Goal: Task Accomplishment & Management: Use online tool/utility

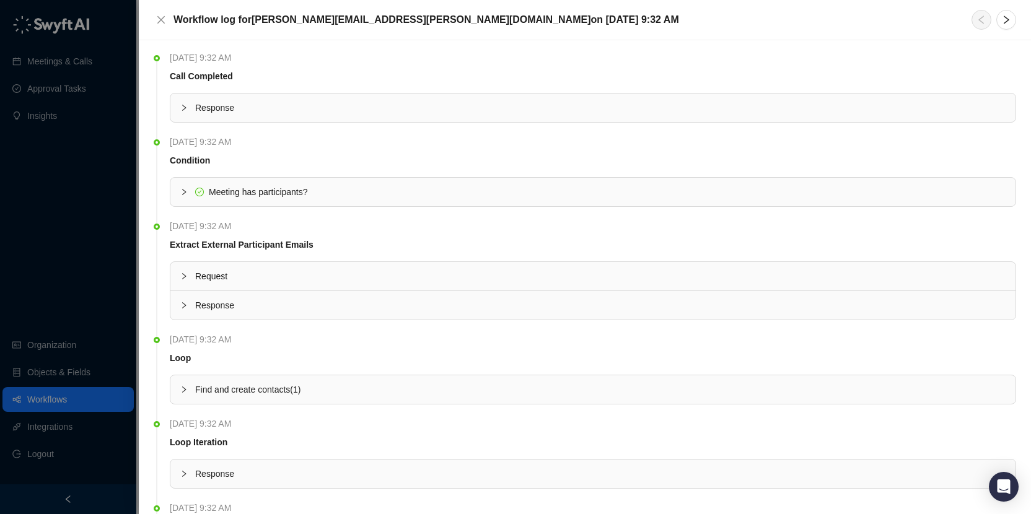
scroll to position [455, 0]
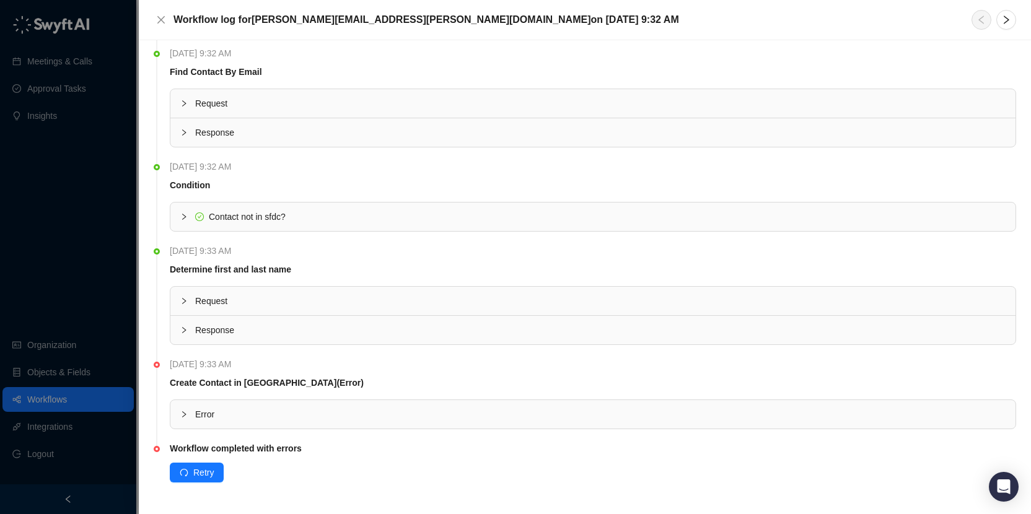
click at [276, 415] on span "Error" at bounding box center [600, 415] width 810 height 14
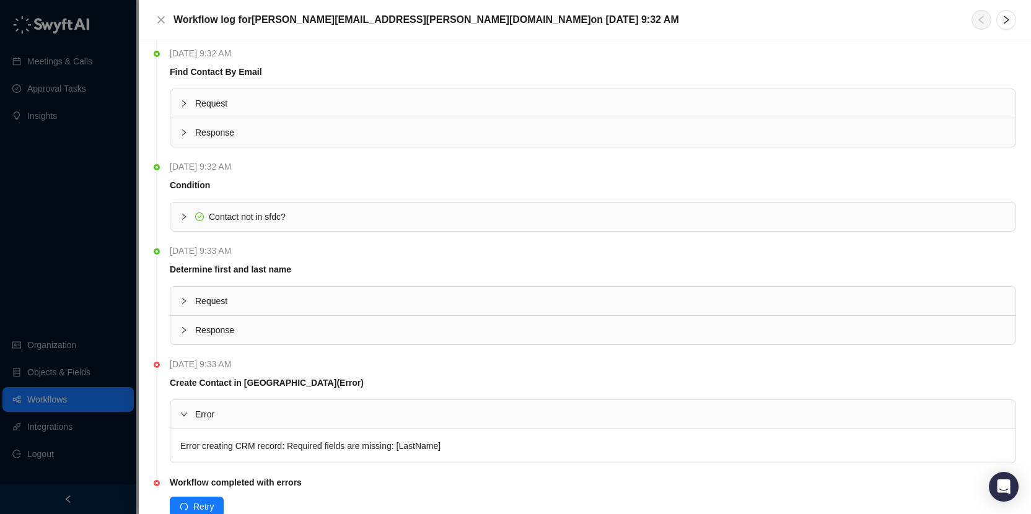
scroll to position [489, 0]
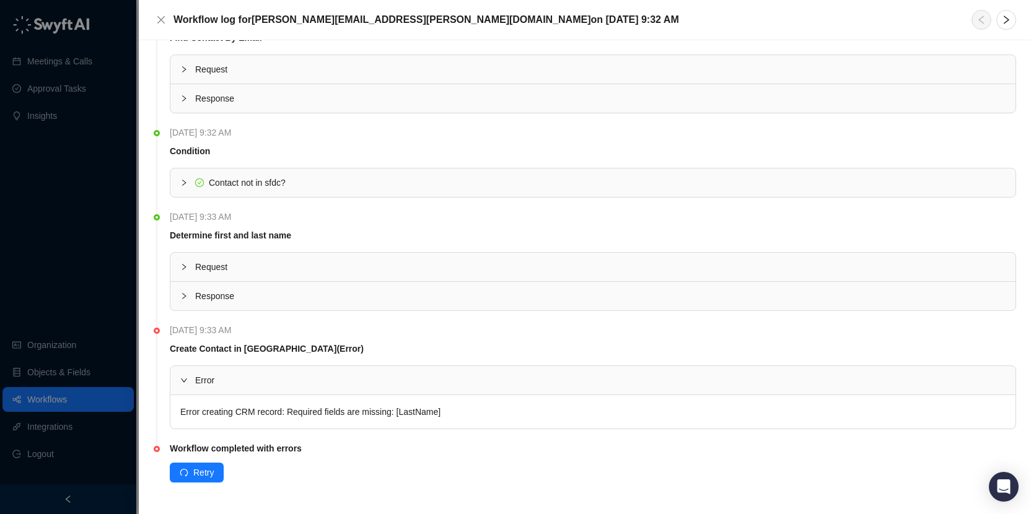
click at [230, 291] on span "Response" at bounding box center [600, 296] width 810 height 14
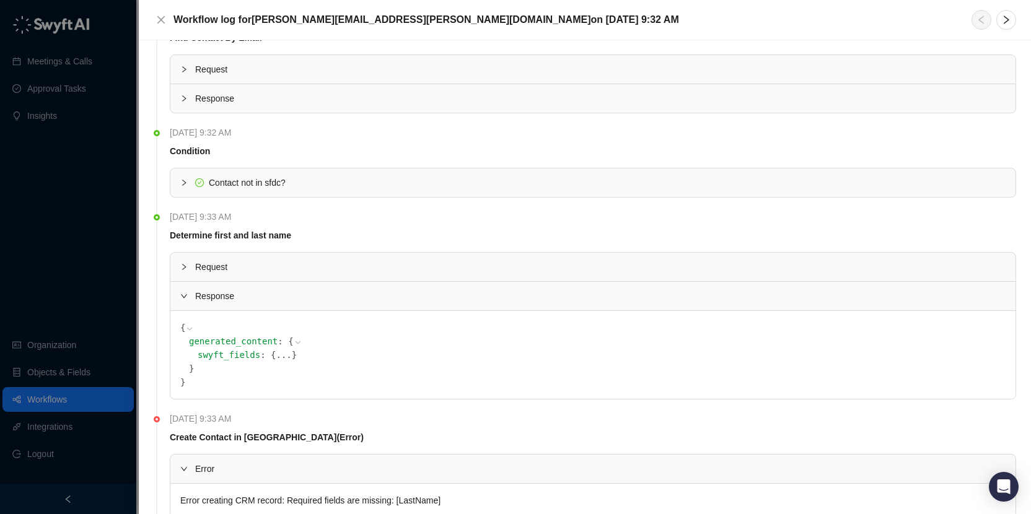
click at [278, 356] on button "..." at bounding box center [283, 355] width 15 height 14
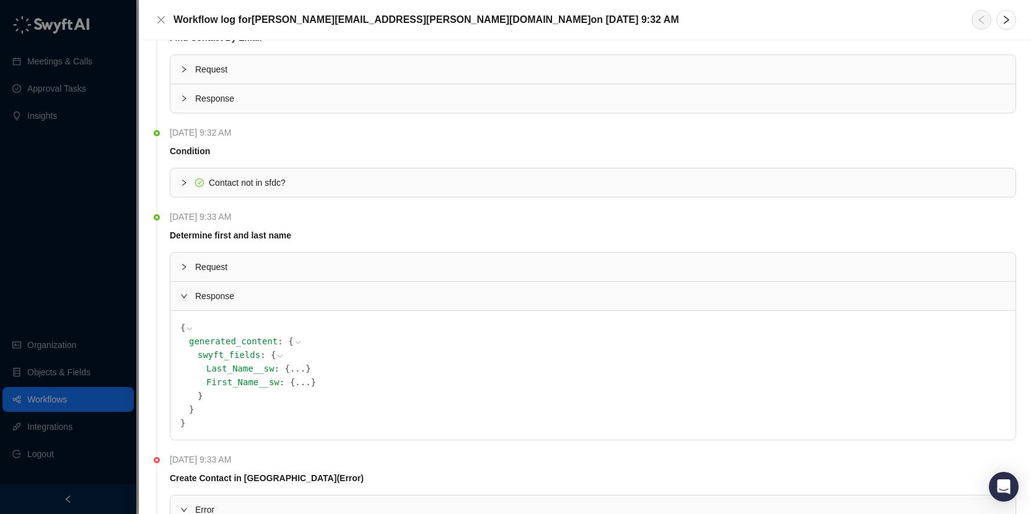
click at [299, 369] on button "..." at bounding box center [297, 369] width 15 height 14
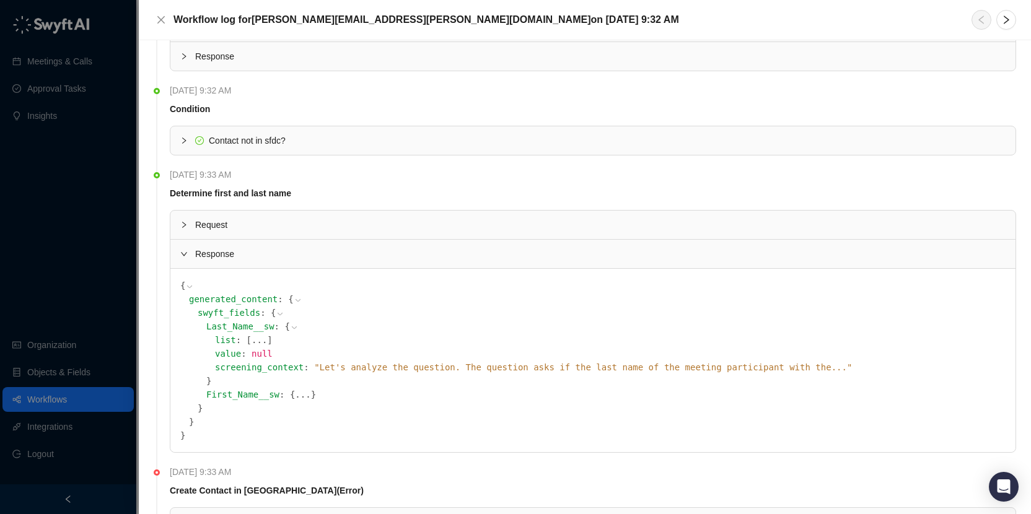
scroll to position [549, 0]
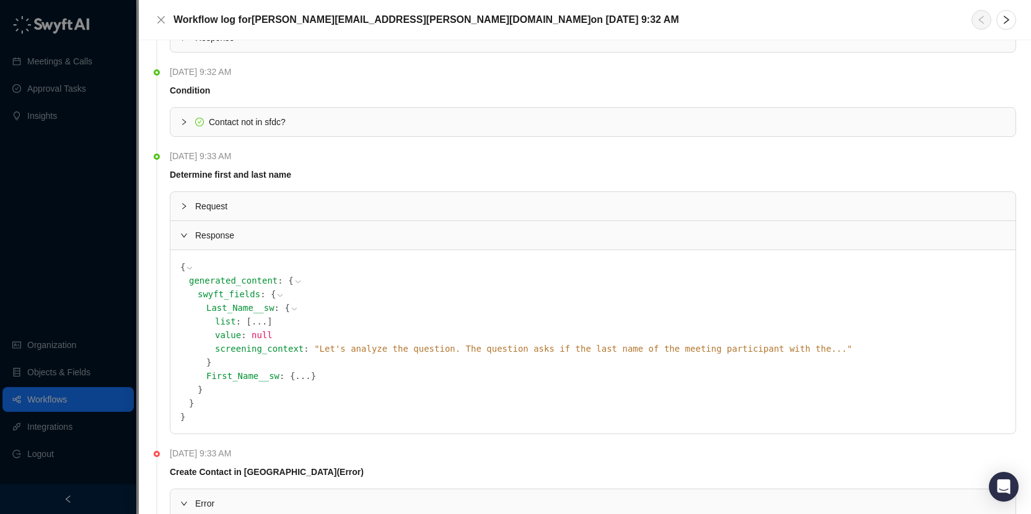
click at [255, 322] on button "..." at bounding box center [258, 322] width 15 height 14
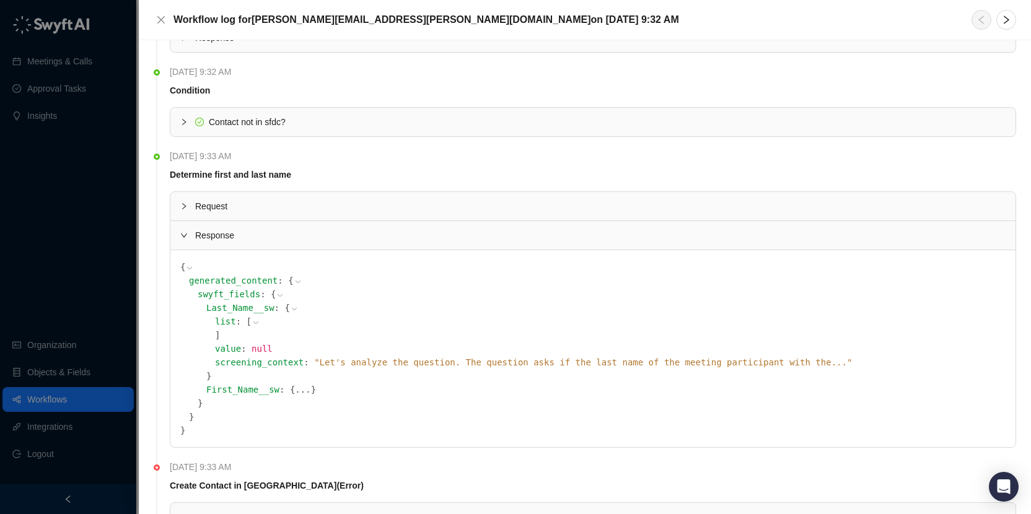
click at [0, 0] on icon at bounding box center [0, 0] width 0 height 0
click at [842, 360] on span "" Let's analyze the question. The question asks if the last name of the meeting…" at bounding box center [583, 362] width 538 height 10
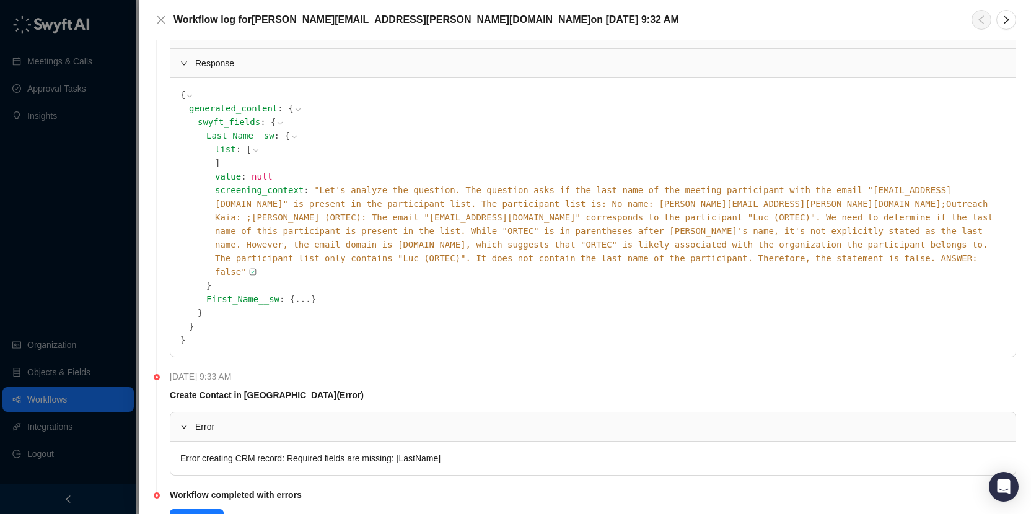
scroll to position [724, 0]
click at [304, 291] on button "..." at bounding box center [302, 298] width 15 height 14
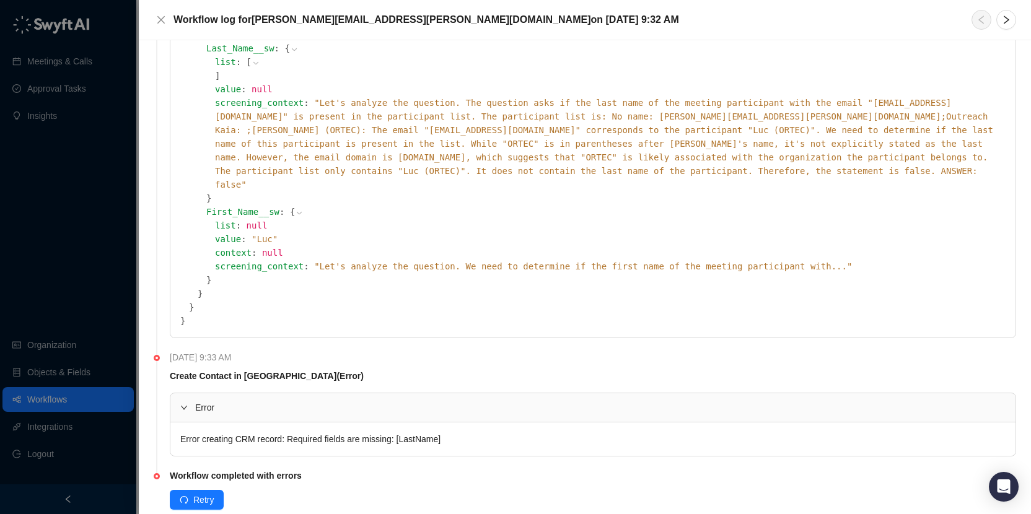
scroll to position [823, 0]
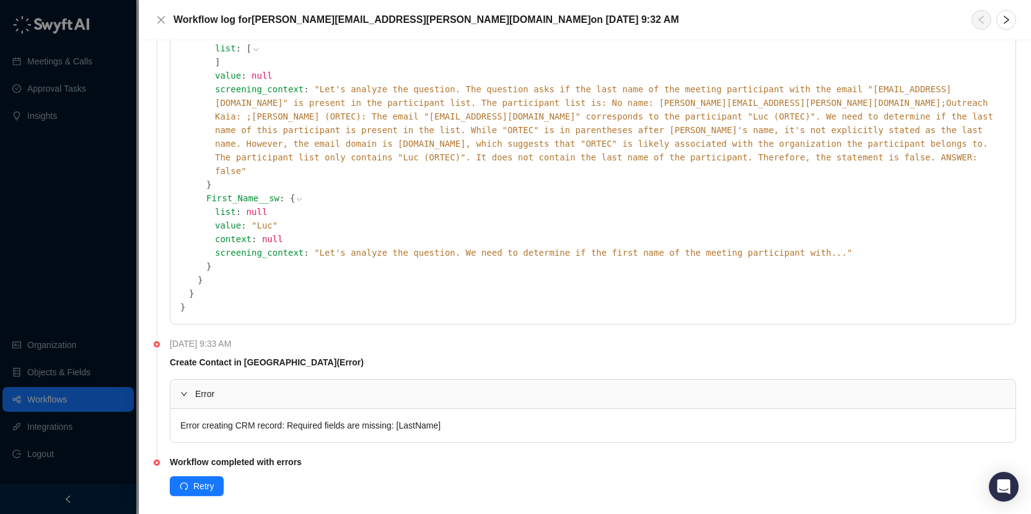
click at [232, 409] on div "Error creating CRM record: Required fields are missing: [LastName]" at bounding box center [592, 425] width 845 height 33
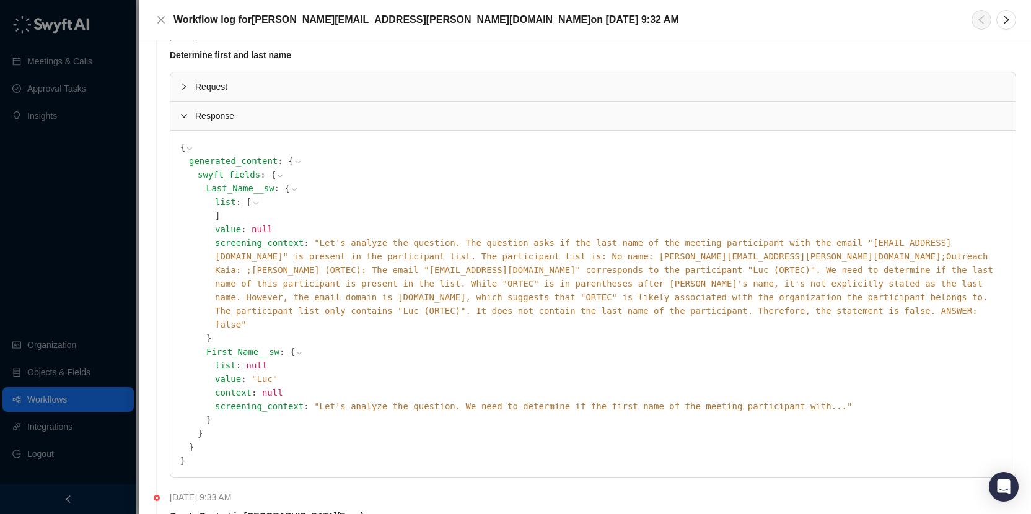
scroll to position [663, 0]
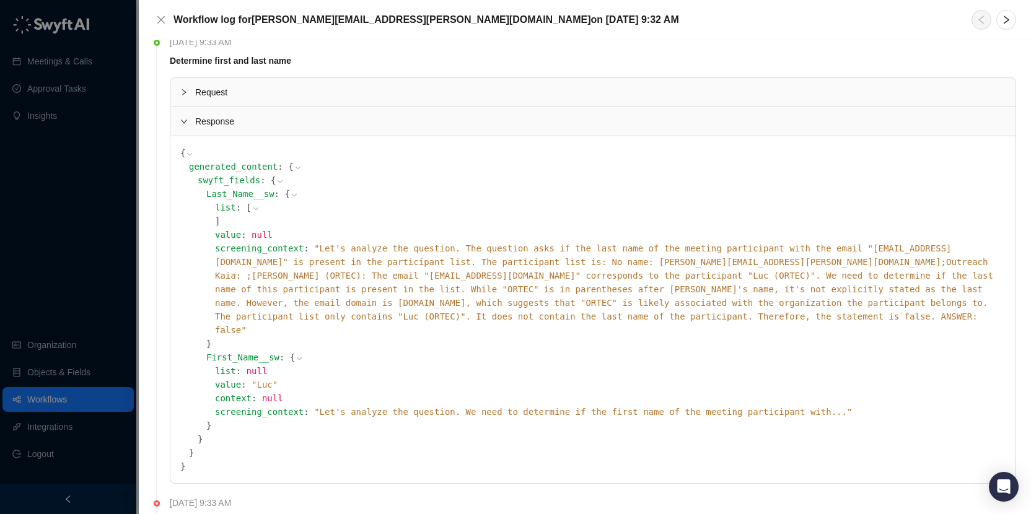
click at [219, 94] on span "Request" at bounding box center [600, 92] width 810 height 14
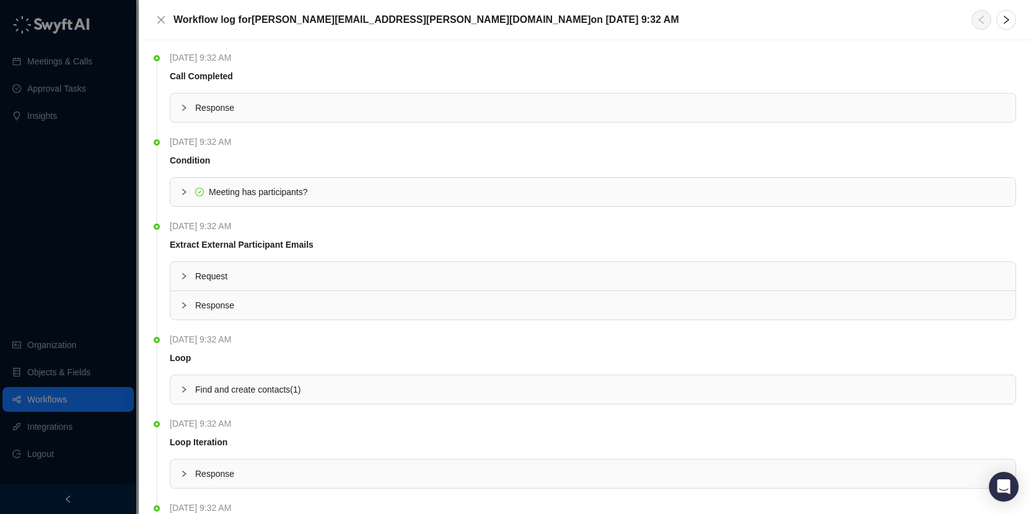
scroll to position [605, 0]
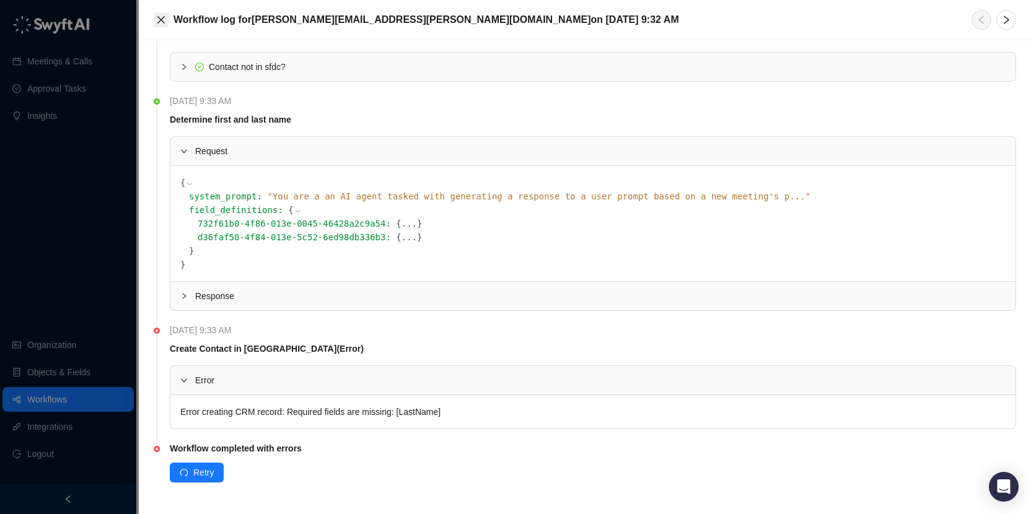
click at [162, 24] on icon "close" at bounding box center [161, 20] width 10 height 10
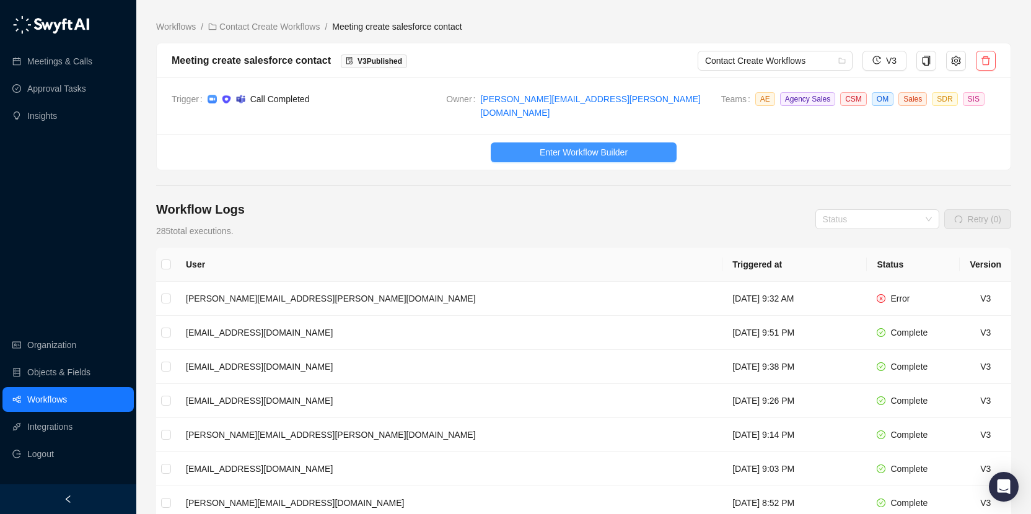
click at [601, 151] on button "Enter Workflow Builder" at bounding box center [584, 152] width 186 height 20
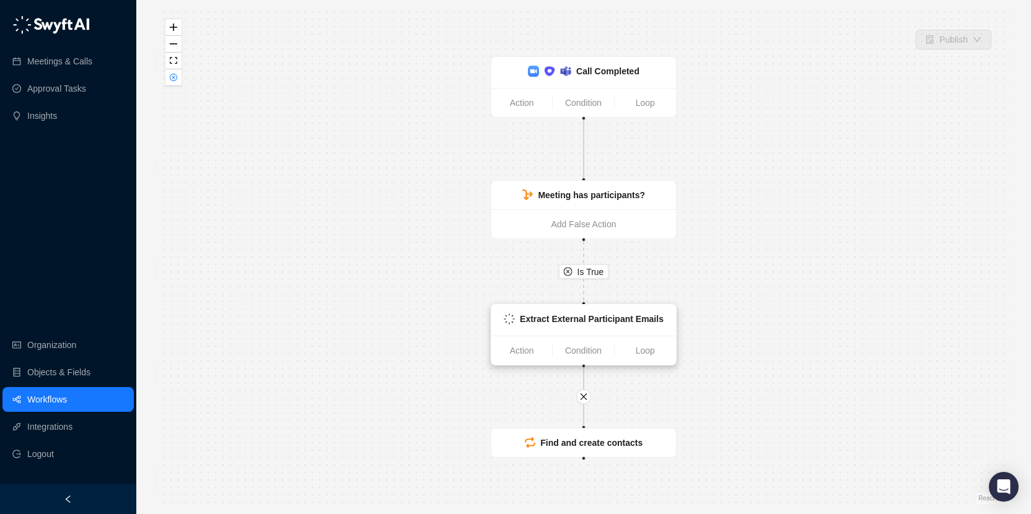
click at [597, 322] on strong "Extract External Participant Emails" at bounding box center [592, 319] width 144 height 10
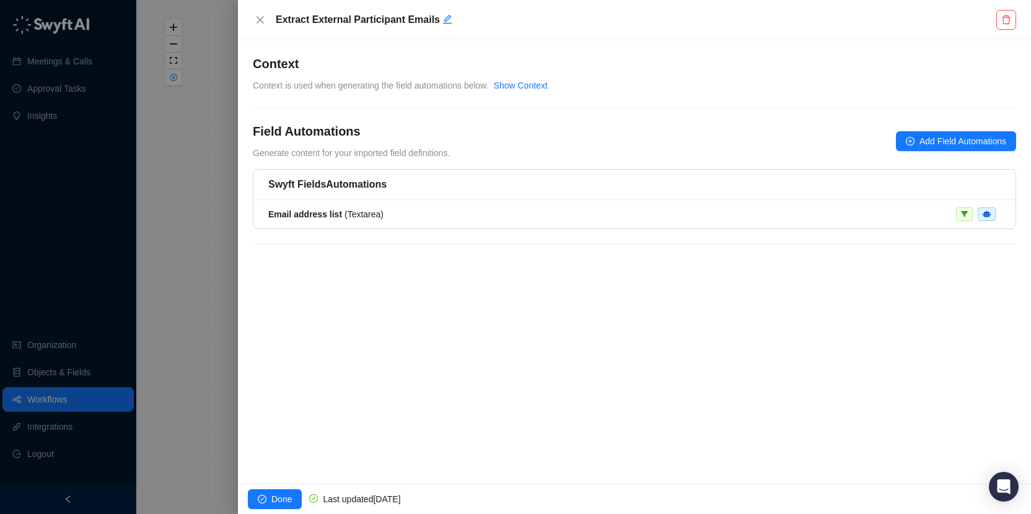
click at [211, 206] on div at bounding box center [515, 257] width 1031 height 514
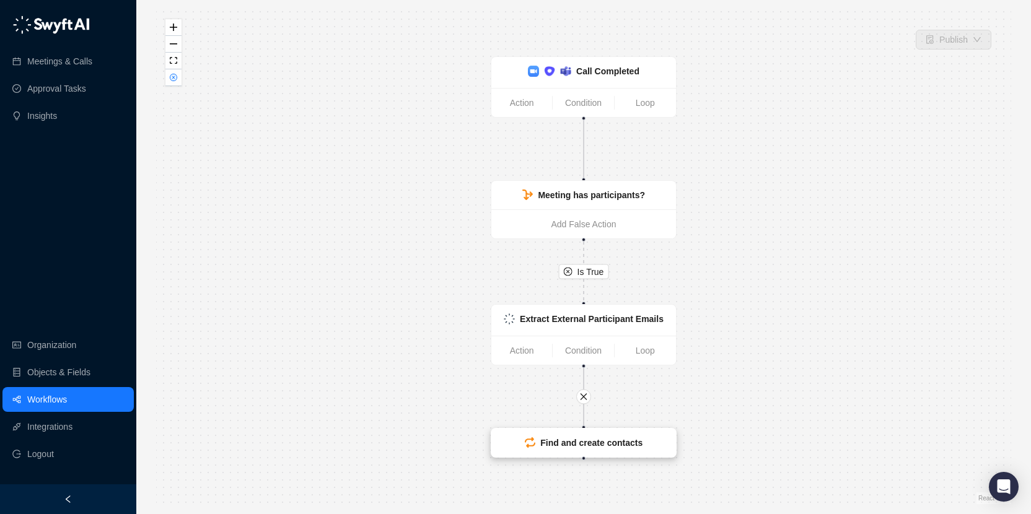
click at [627, 446] on strong "Find and create contacts" at bounding box center [591, 443] width 102 height 10
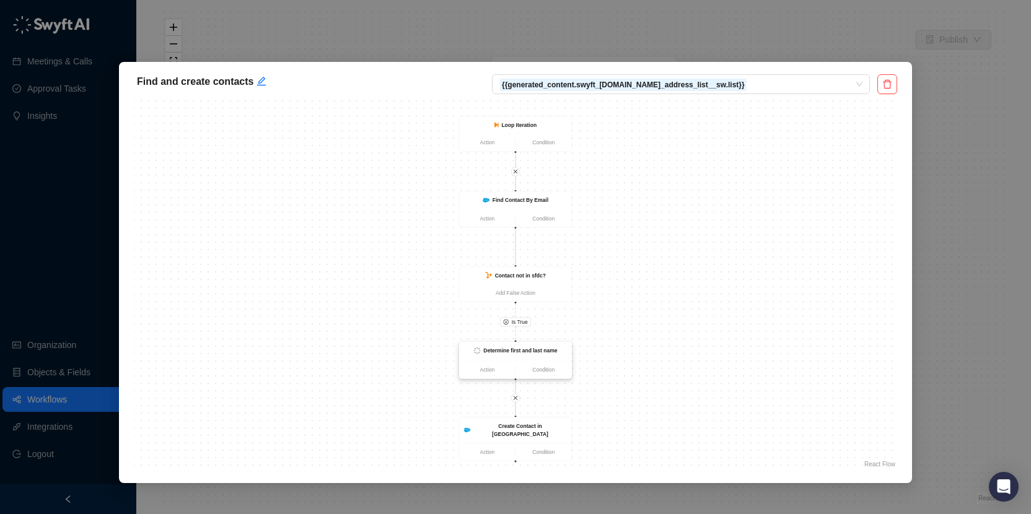
click at [542, 354] on div "Determine first and last name" at bounding box center [520, 351] width 74 height 8
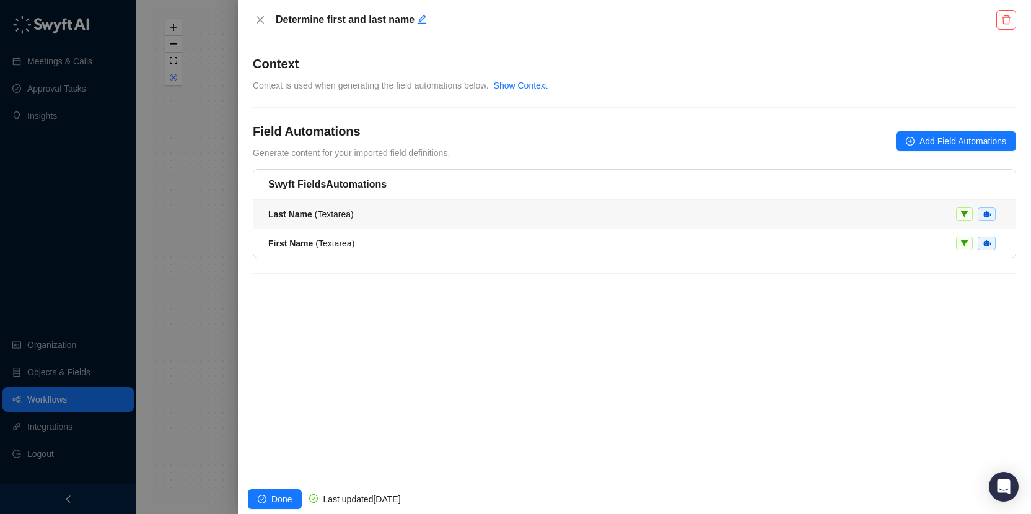
click at [344, 224] on li "Last Name ( Textarea )" at bounding box center [634, 214] width 762 height 29
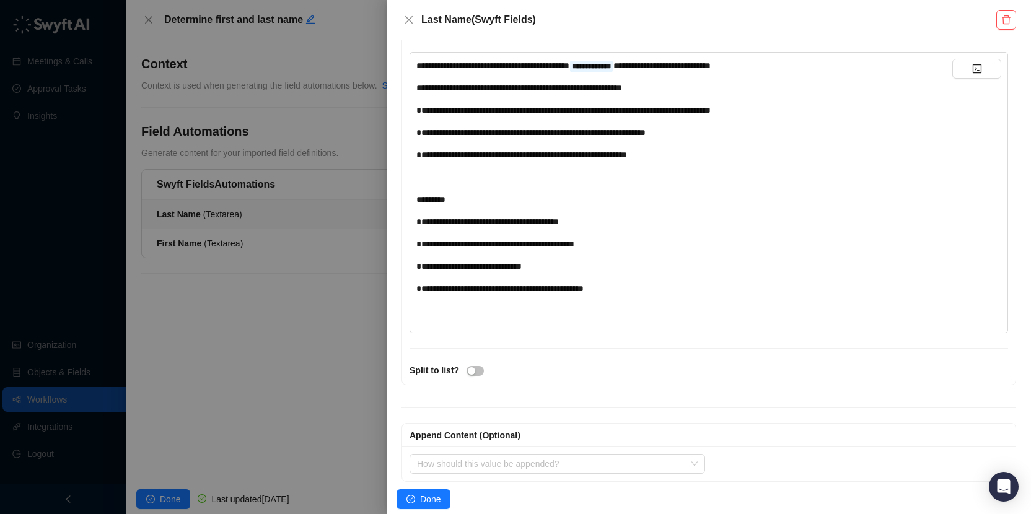
scroll to position [382, 0]
click at [728, 155] on div "**********" at bounding box center [684, 155] width 536 height 14
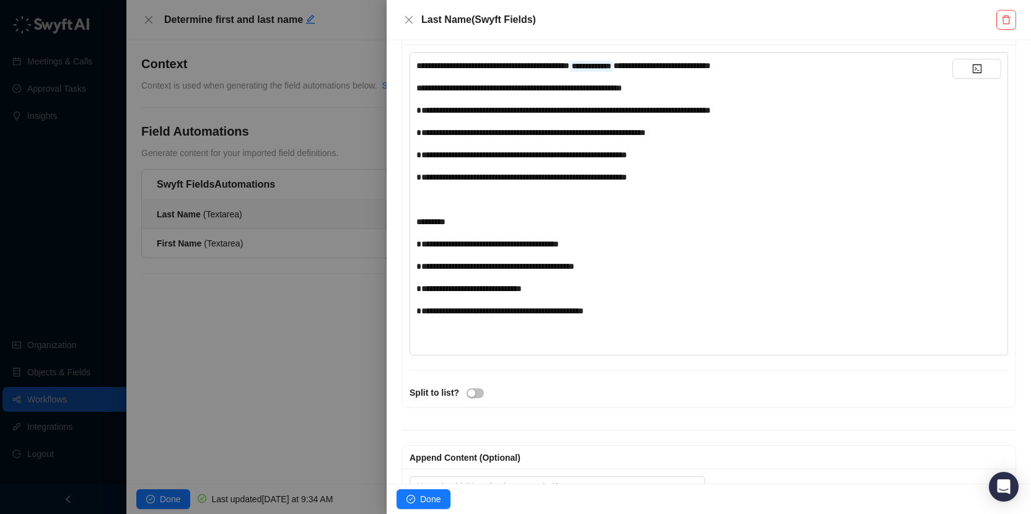
click at [505, 185] on div "**********" at bounding box center [684, 199] width 536 height 281
click at [498, 180] on span "**********" at bounding box center [521, 177] width 211 height 9
click at [680, 310] on div "**********" at bounding box center [684, 311] width 536 height 14
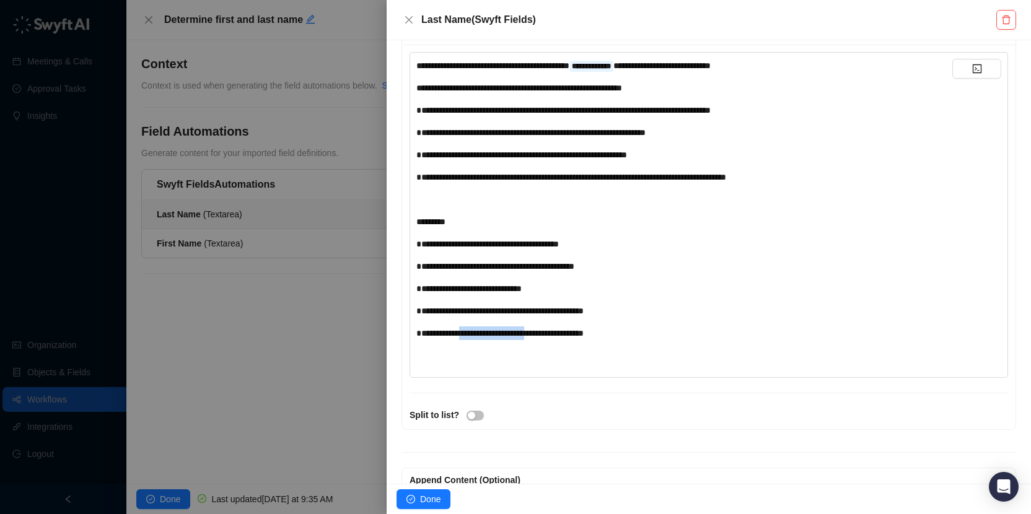
drag, startPoint x: 572, startPoint y: 334, endPoint x: 471, endPoint y: 337, distance: 101.6
click at [471, 337] on span "**********" at bounding box center [499, 333] width 167 height 9
click at [580, 335] on span "**********" at bounding box center [498, 333] width 164 height 9
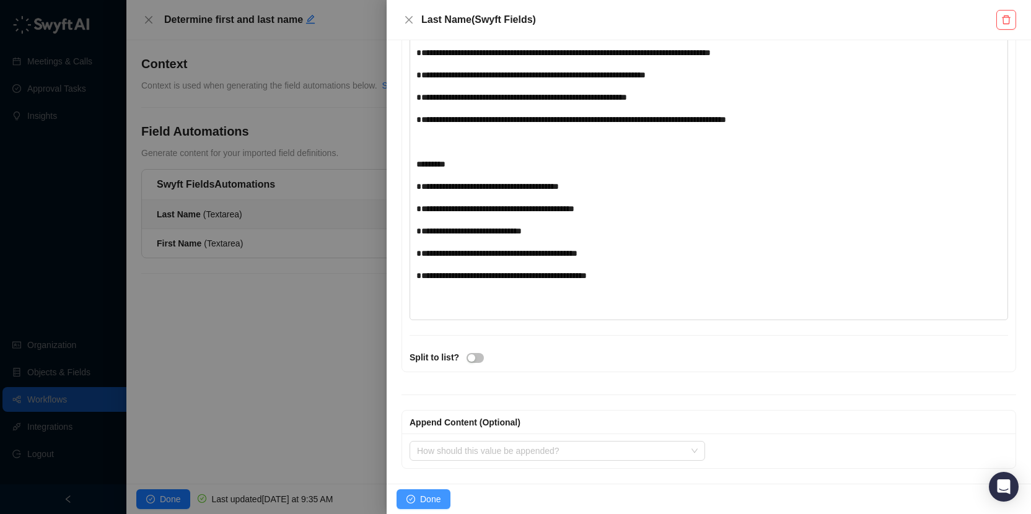
click at [426, 495] on span "Done" at bounding box center [430, 499] width 20 height 14
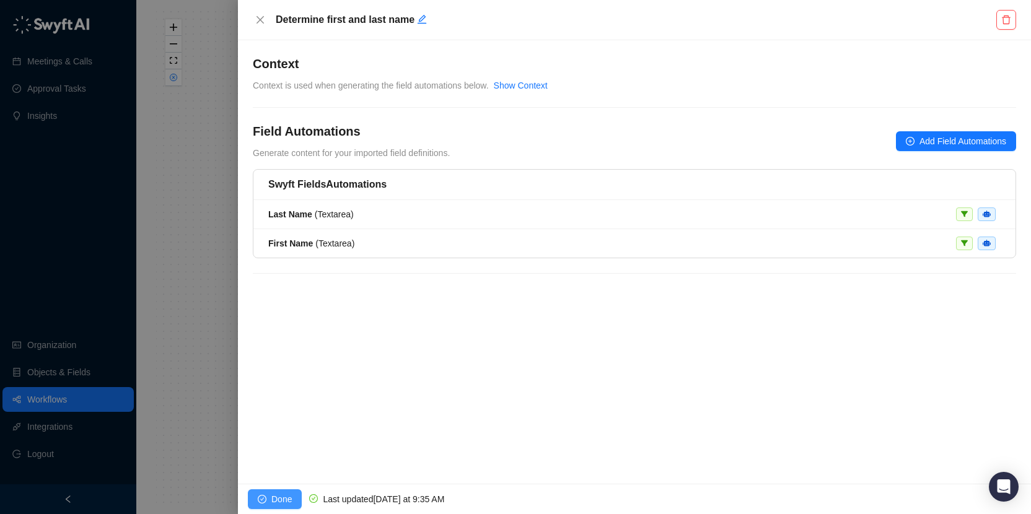
click at [267, 496] on button "Done" at bounding box center [275, 499] width 54 height 20
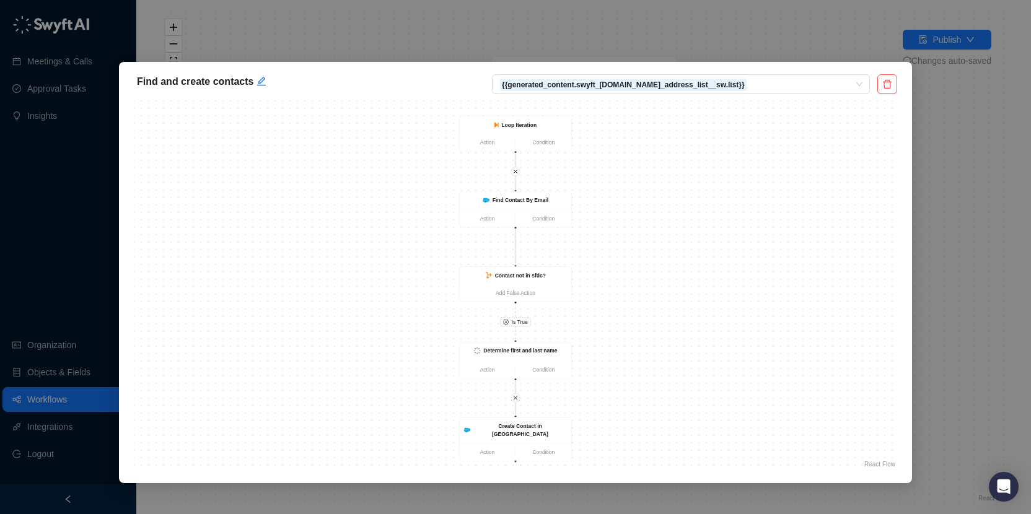
click at [961, 84] on div "Find and create contacts {{generated_content.swyft_[DOMAIN_NAME]_address_list__…" at bounding box center [515, 257] width 1031 height 514
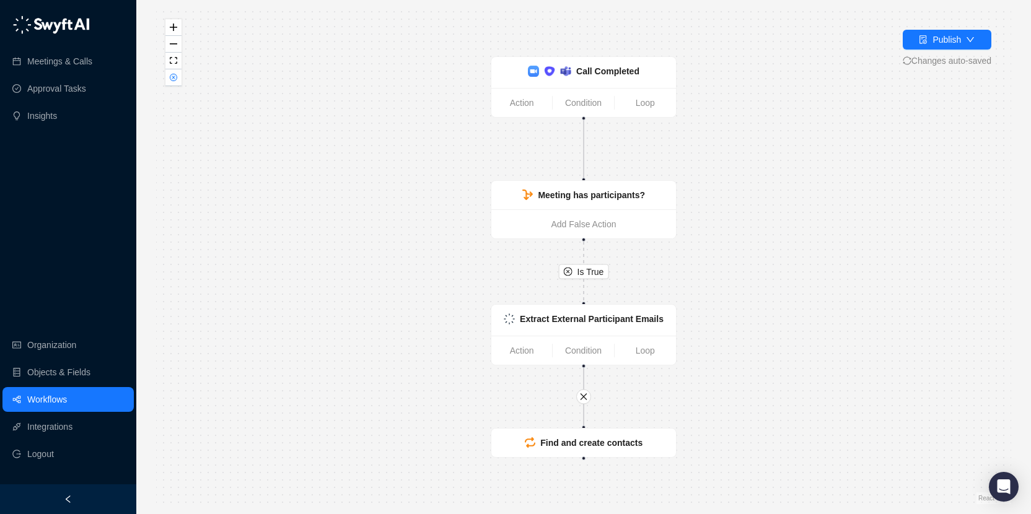
click at [961, 27] on div "Is True Call Completed Action Condition Loop Meeting has participants? Add Fals…" at bounding box center [583, 257] width 855 height 494
click at [958, 35] on div "Publish" at bounding box center [946, 40] width 28 height 14
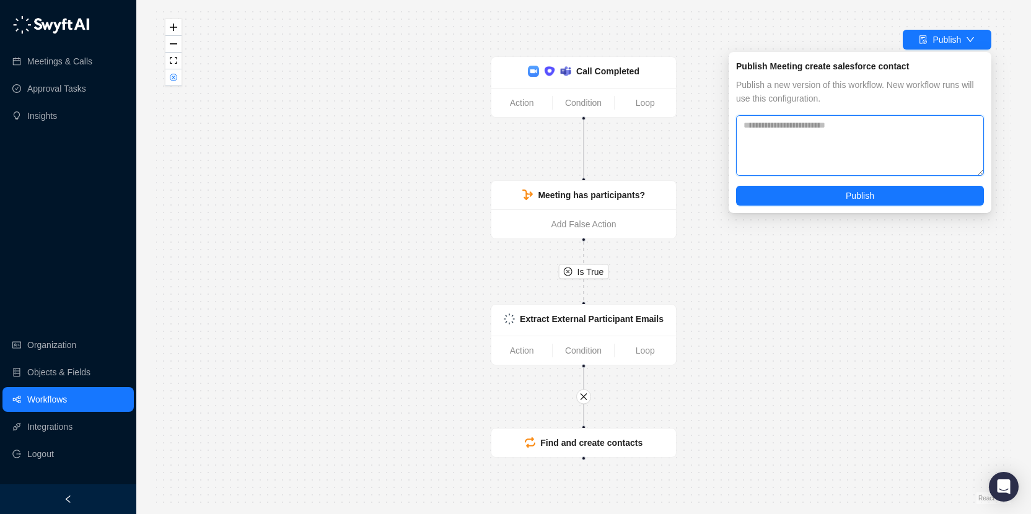
click at [847, 120] on textarea at bounding box center [860, 145] width 248 height 61
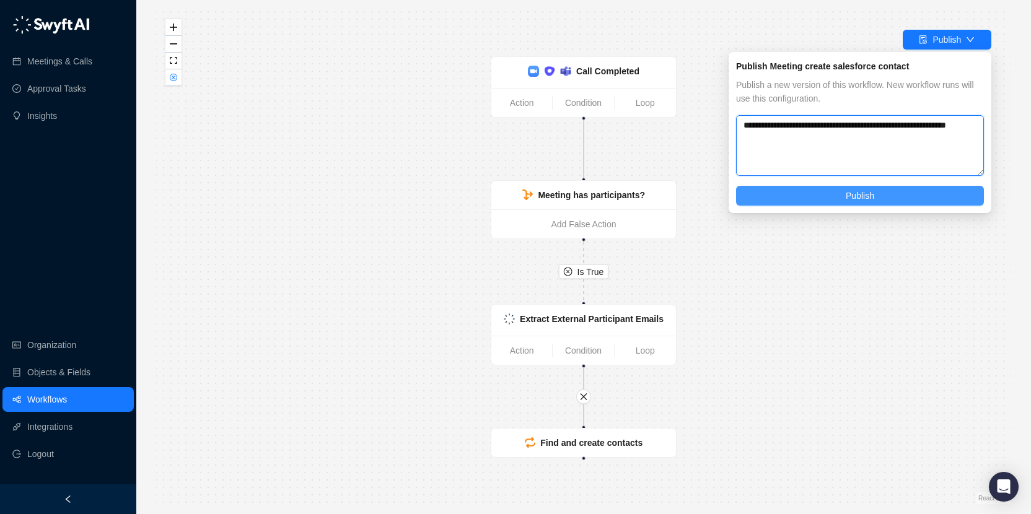
type textarea "**********"
click at [933, 194] on button "Publish" at bounding box center [860, 196] width 248 height 20
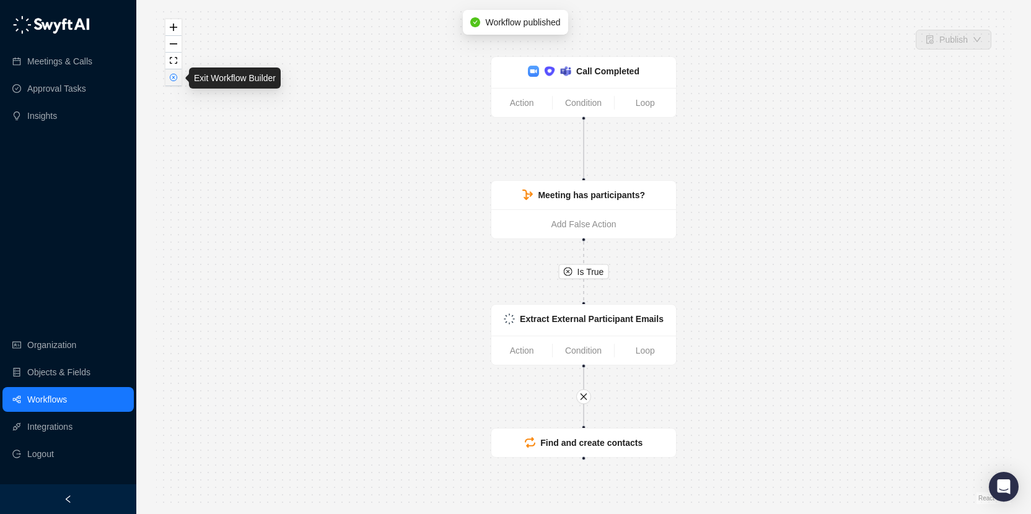
click at [176, 78] on icon "close-circle" at bounding box center [173, 77] width 7 height 7
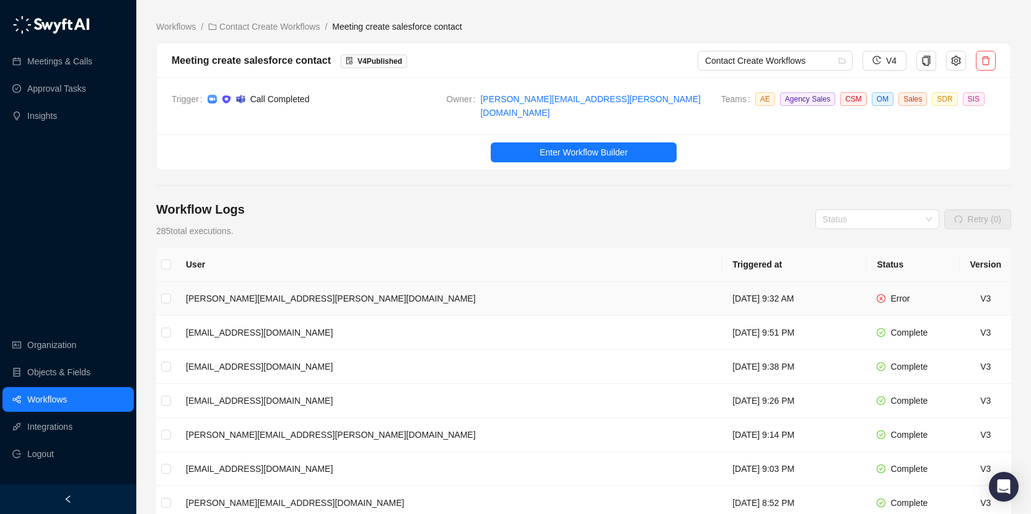
click at [866, 292] on td "[DATE] 9:32 AM" at bounding box center [794, 299] width 144 height 34
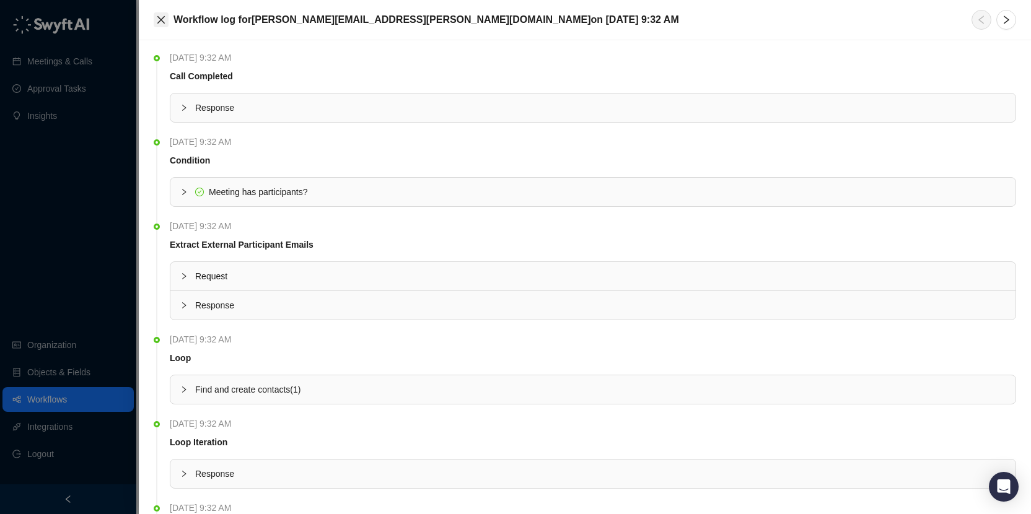
click at [155, 18] on button "Close" at bounding box center [161, 19] width 15 height 15
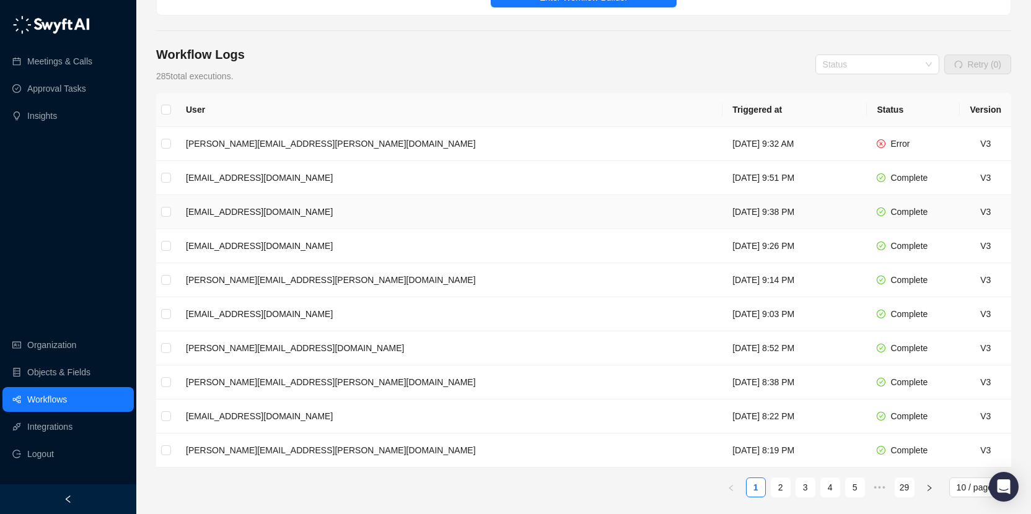
scroll to position [154, 0]
click at [491, 310] on td "[EMAIL_ADDRESS][DOMAIN_NAME]" at bounding box center [449, 315] width 546 height 34
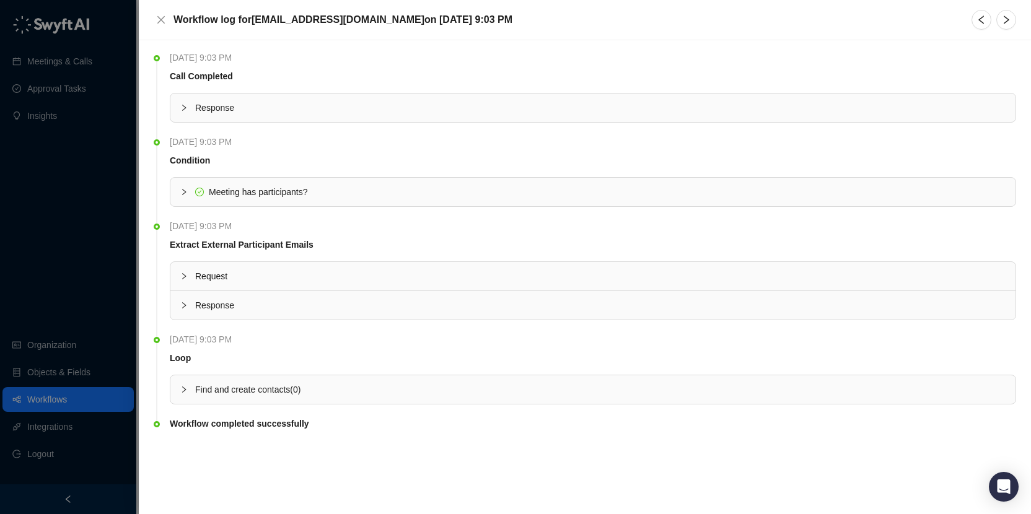
click at [300, 385] on span "Find and create contacts ( 0 )" at bounding box center [247, 390] width 105 height 10
click at [160, 18] on icon "close" at bounding box center [160, 19] width 7 height 7
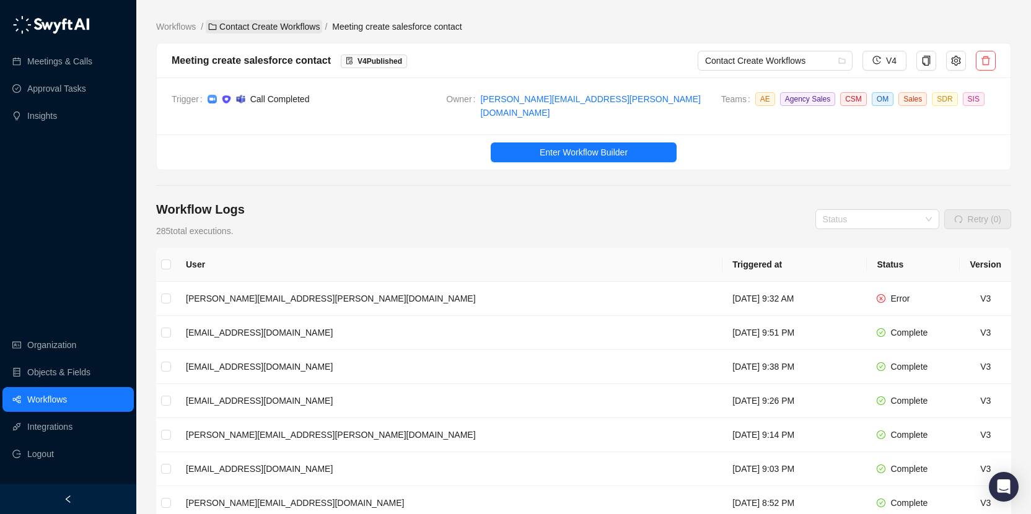
click at [310, 29] on link "Contact Create Workflows" at bounding box center [264, 27] width 116 height 14
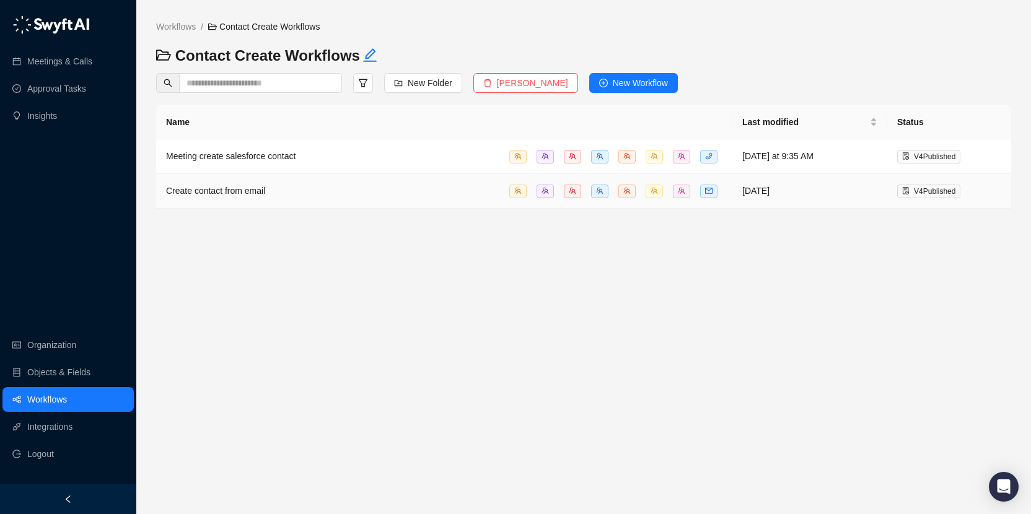
click at [280, 189] on div "Create contact from email" at bounding box center [444, 191] width 556 height 14
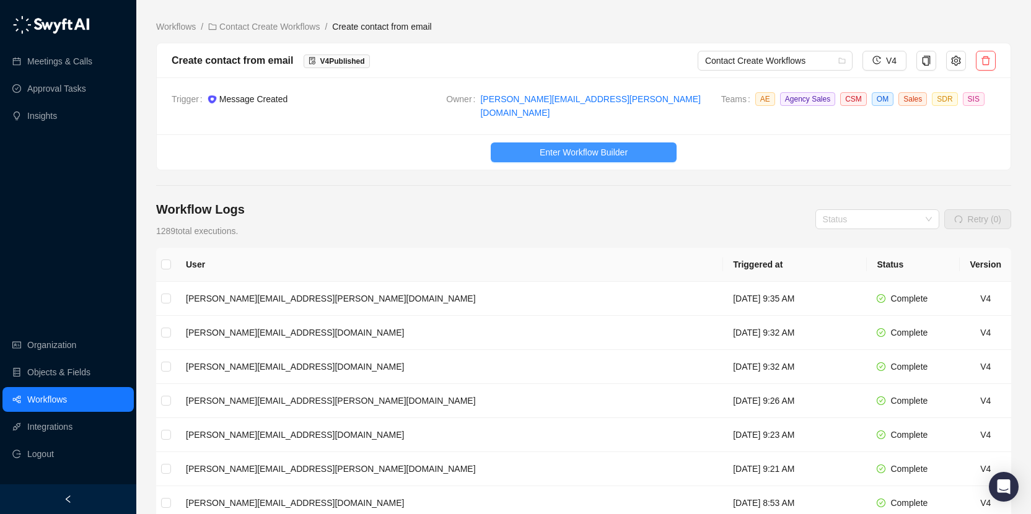
click at [545, 146] on span "Enter Workflow Builder" at bounding box center [584, 153] width 88 height 14
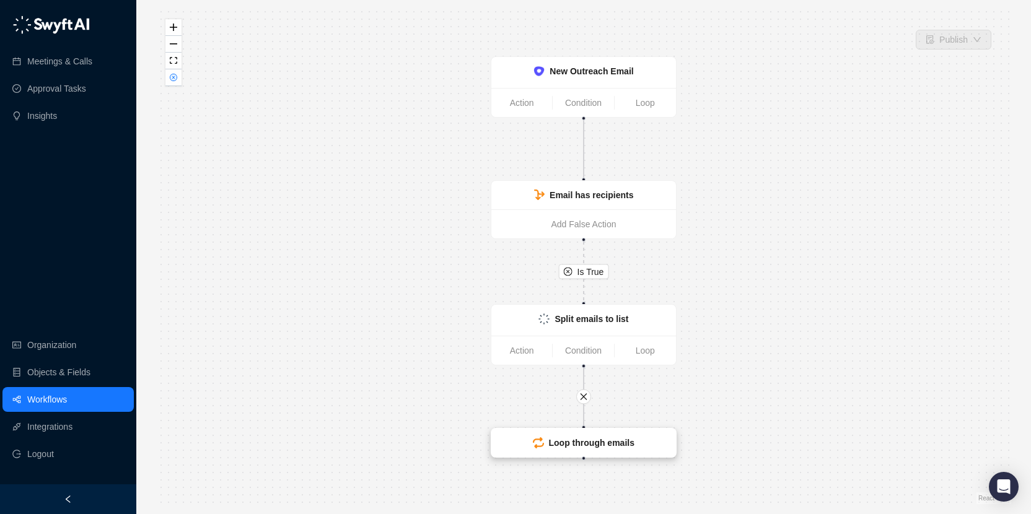
click at [583, 439] on strong "Loop through emails" at bounding box center [591, 443] width 85 height 10
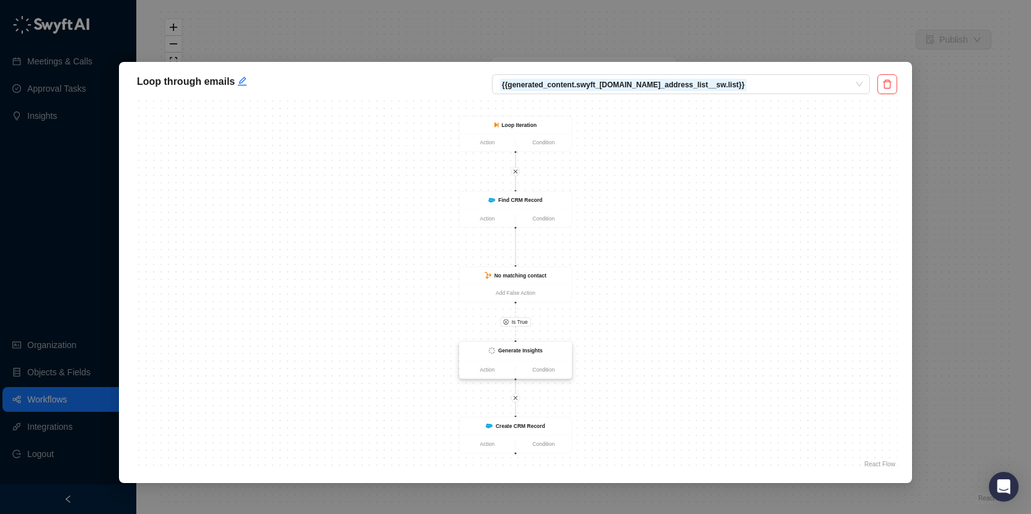
click at [523, 357] on div "Generate Insights" at bounding box center [515, 351] width 112 height 19
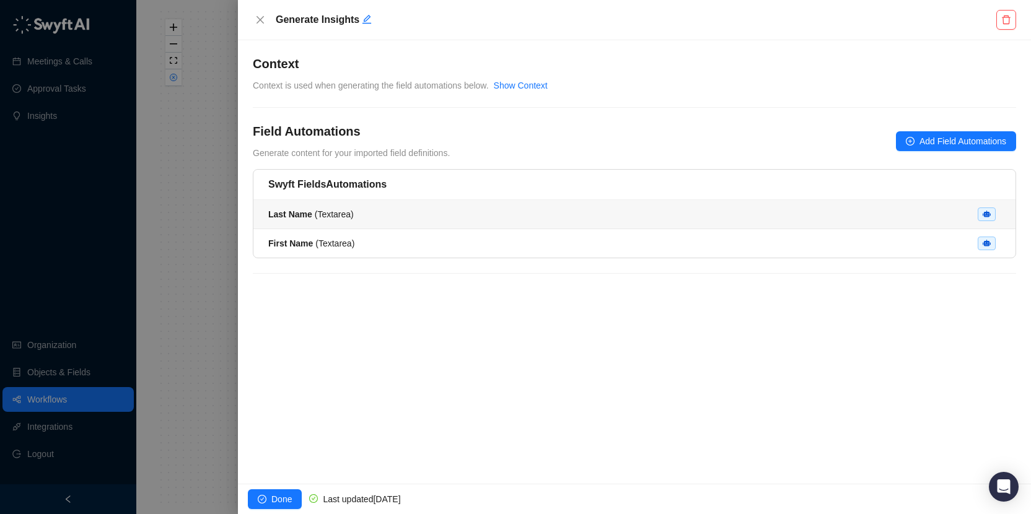
click at [336, 220] on div "Last Name ( Textarea )" at bounding box center [310, 215] width 85 height 14
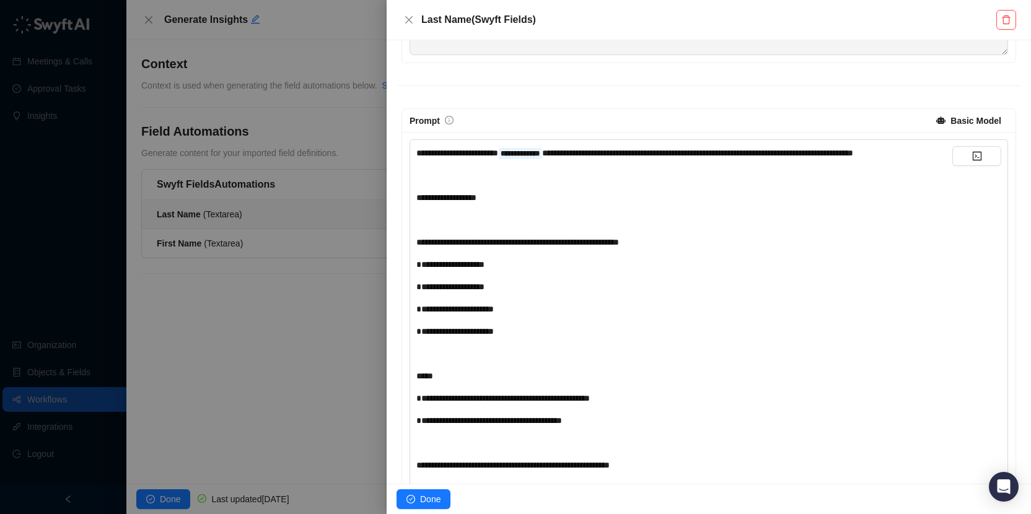
scroll to position [224, 0]
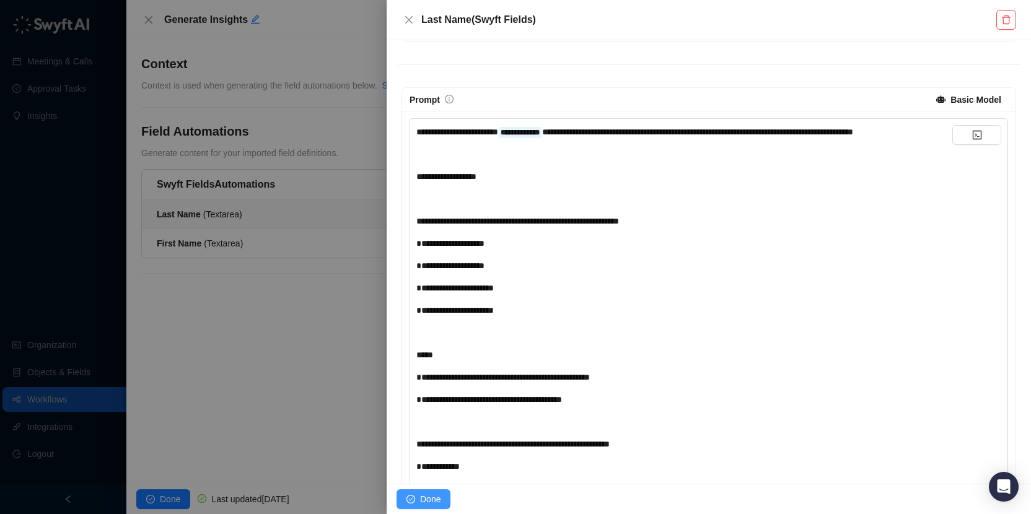
click at [423, 498] on span "Done" at bounding box center [430, 499] width 20 height 14
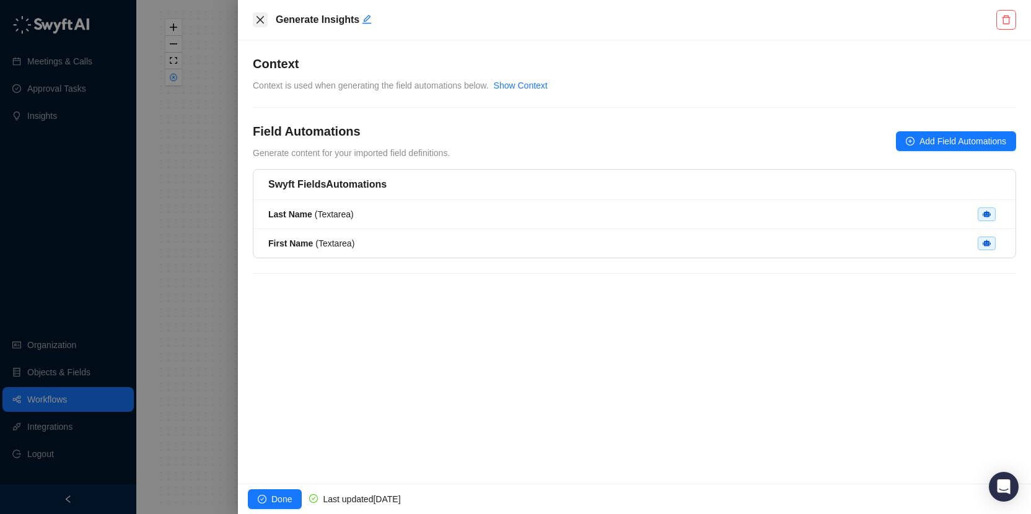
click at [263, 19] on icon "close" at bounding box center [260, 20] width 10 height 10
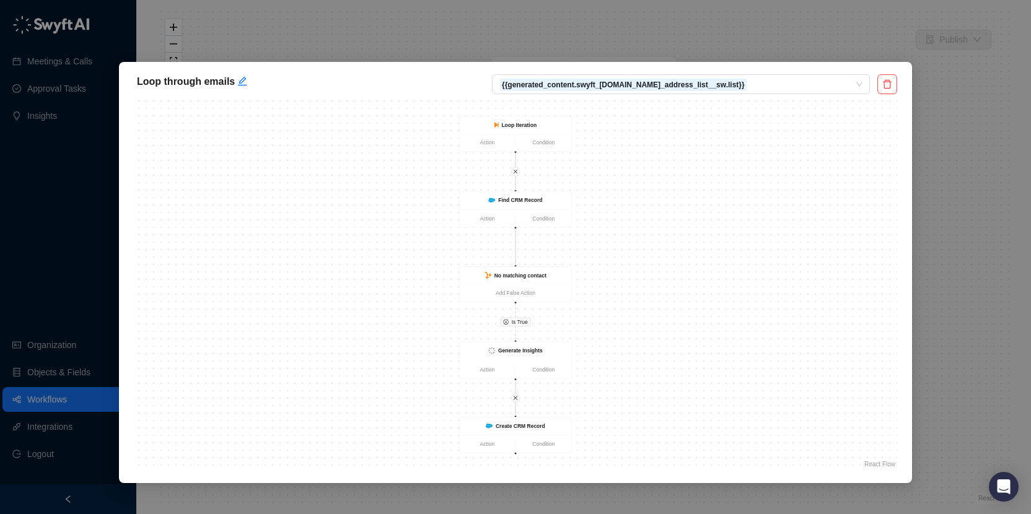
click at [969, 74] on div "Loop through emails {{generated_content.swyft_[DOMAIN_NAME]_address_list__sw.li…" at bounding box center [515, 257] width 1031 height 514
